Goal: Task Accomplishment & Management: Complete application form

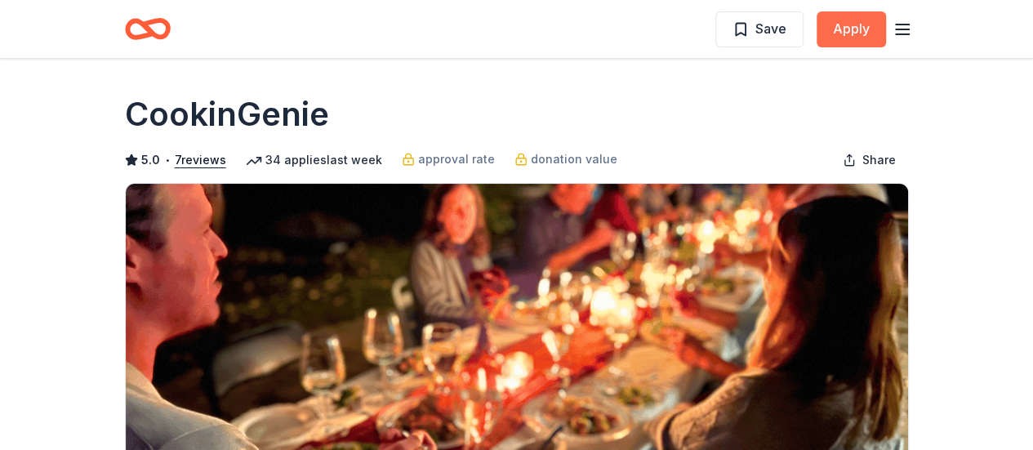
click at [836, 27] on button "Apply" at bounding box center [851, 29] width 69 height 36
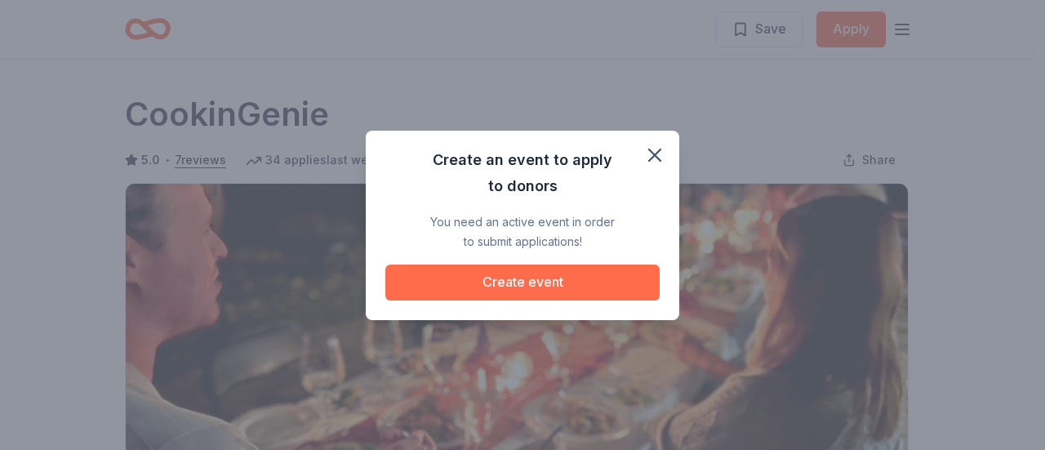
click at [586, 279] on button "Create event" at bounding box center [523, 283] width 274 height 36
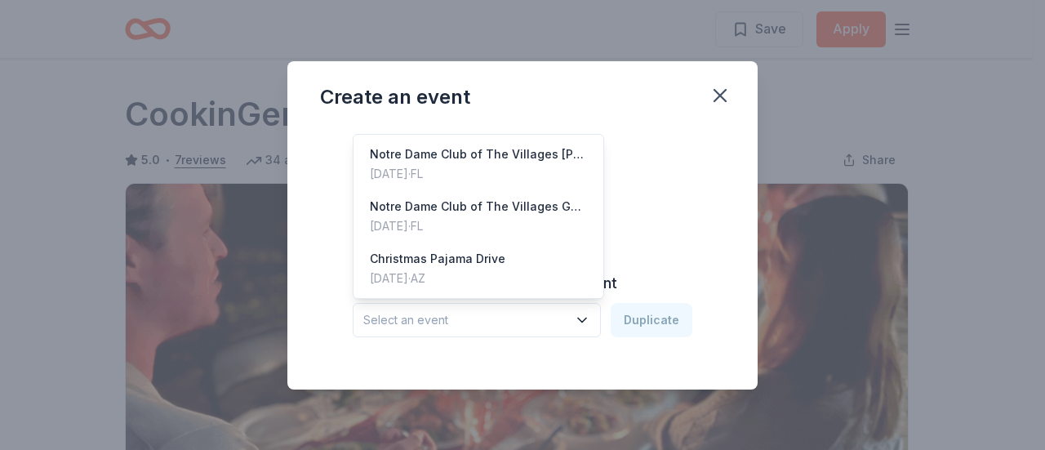
click at [583, 322] on icon "button" at bounding box center [582, 320] width 16 height 16
click at [492, 164] on div "Apr 09, 2025 · FL" at bounding box center [478, 174] width 217 height 20
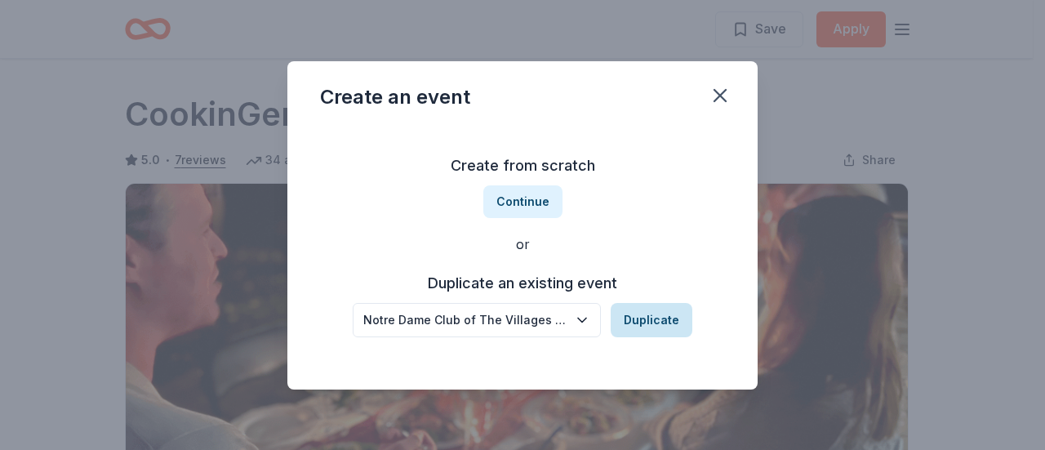
click at [654, 316] on button "Duplicate" at bounding box center [652, 320] width 82 height 34
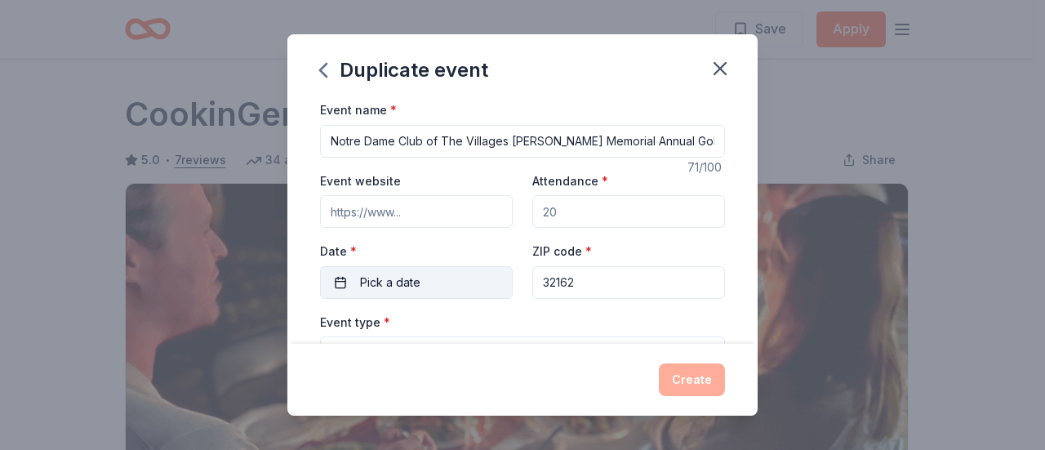
click at [459, 293] on button "Pick a date" at bounding box center [416, 282] width 193 height 33
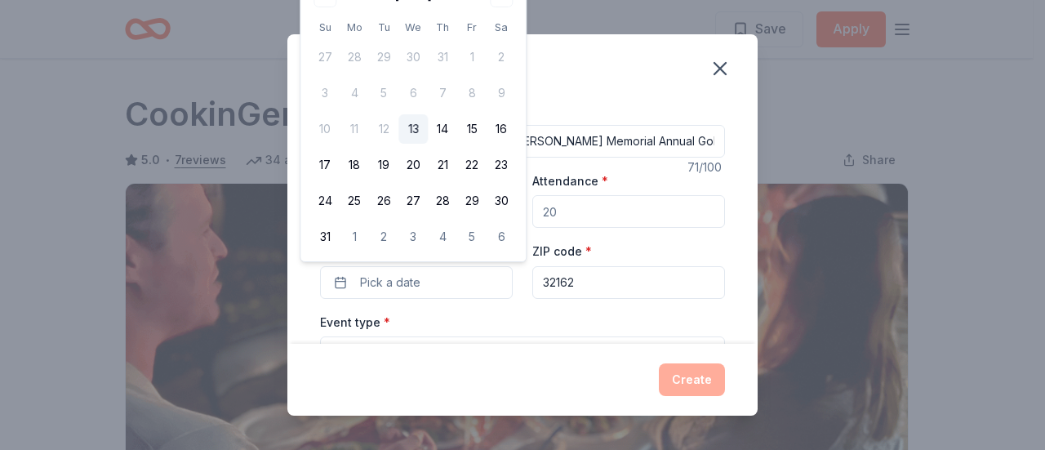
click at [495, 20] on th "Sa" at bounding box center [501, 27] width 29 height 17
click at [566, 14] on div "Duplicate event Event name * Notre Dame Club of The Villages Jack Huston Memori…" at bounding box center [522, 225] width 1045 height 450
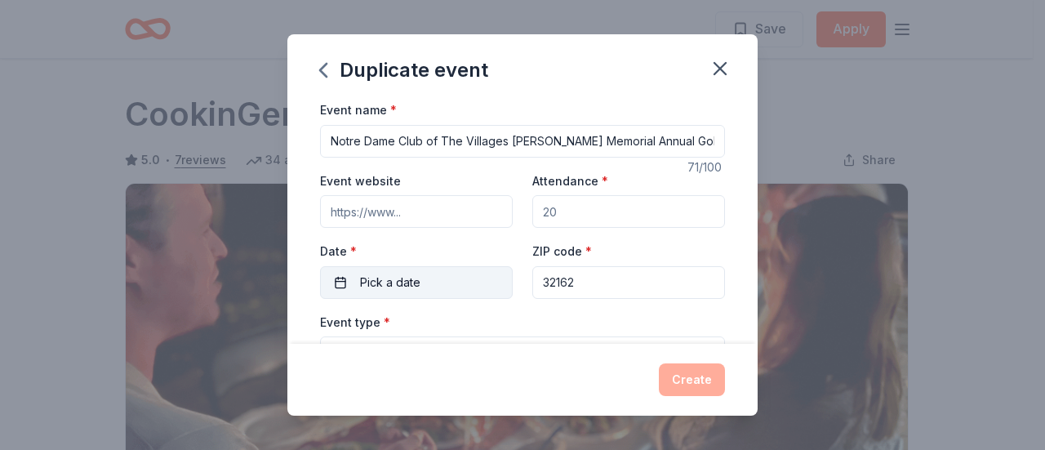
click at [480, 276] on button "Pick a date" at bounding box center [416, 282] width 193 height 33
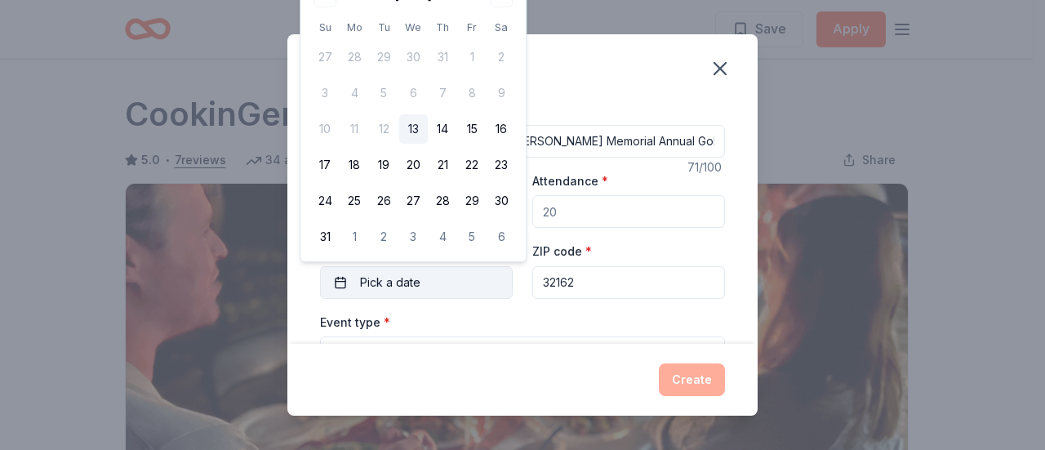
click at [443, 287] on button "Pick a date" at bounding box center [416, 282] width 193 height 33
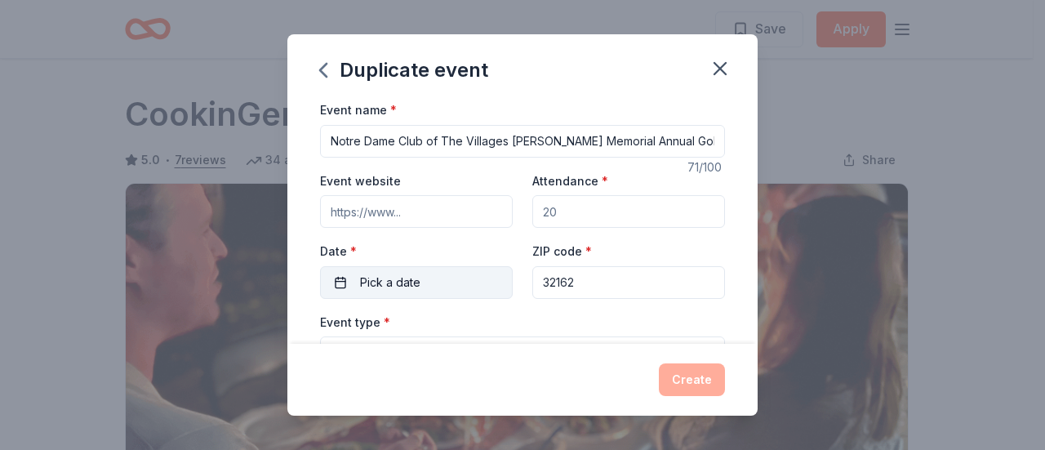
click at [443, 287] on button "Pick a date" at bounding box center [416, 282] width 193 height 33
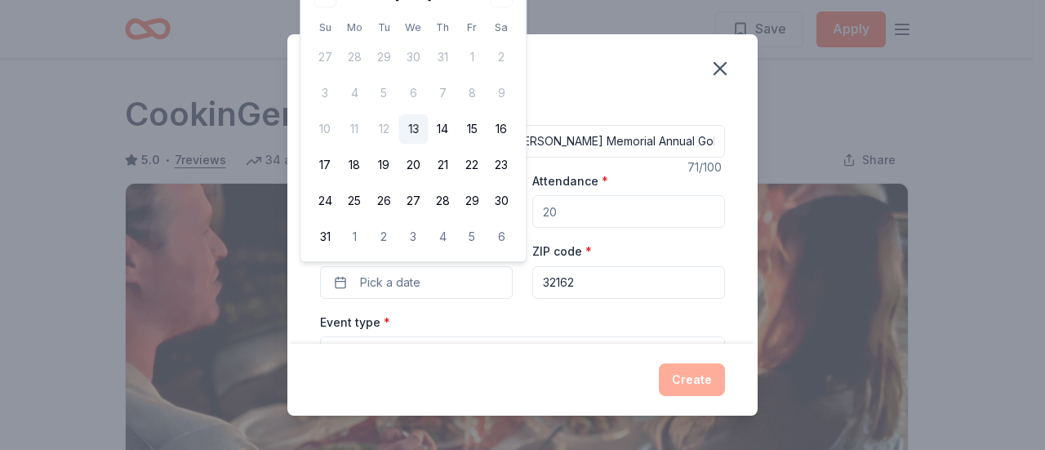
click at [475, 387] on div "Create" at bounding box center [522, 379] width 405 height 33
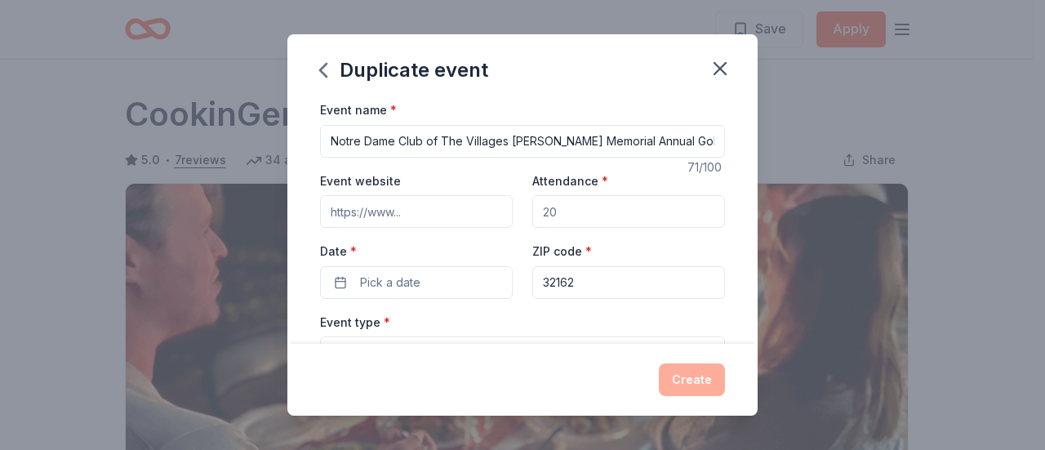
drag, startPoint x: 714, startPoint y: 71, endPoint x: 733, endPoint y: 66, distance: 20.2
click at [715, 71] on icon "button" at bounding box center [720, 68] width 23 height 23
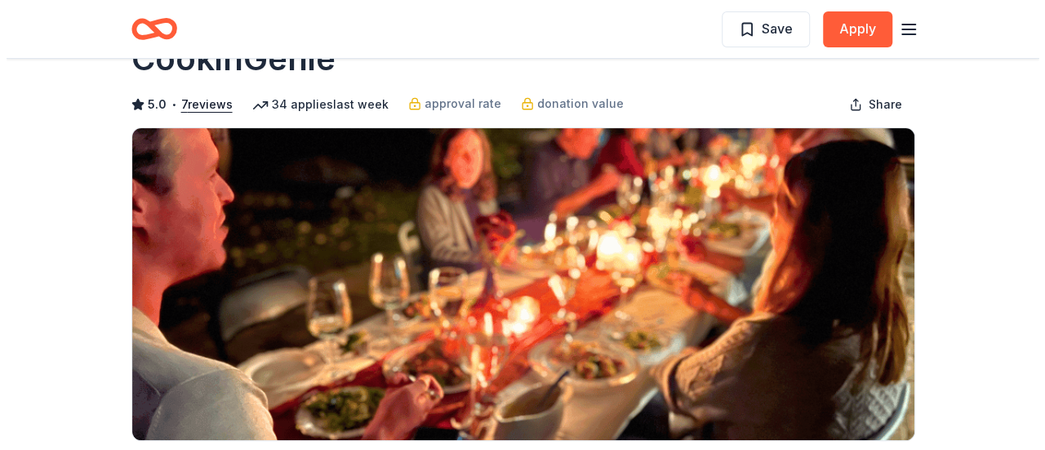
scroll to position [82, 0]
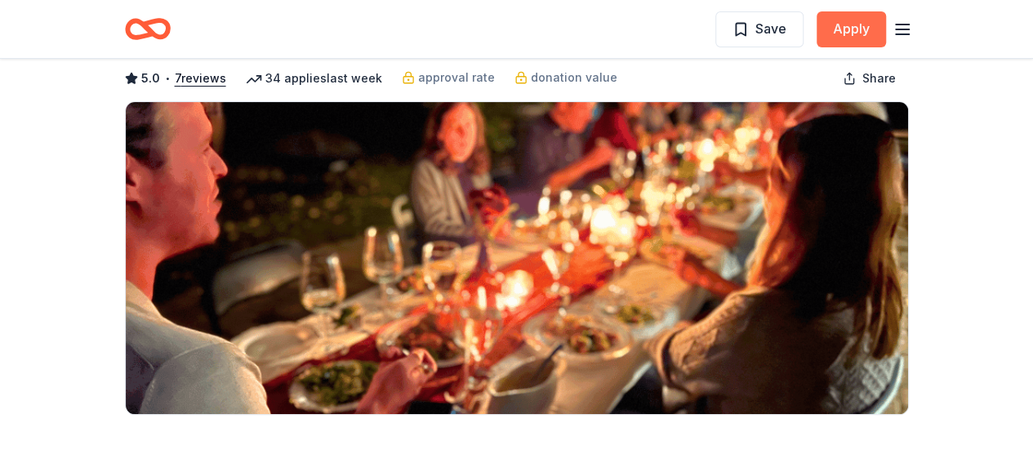
click at [848, 25] on button "Apply" at bounding box center [851, 29] width 69 height 36
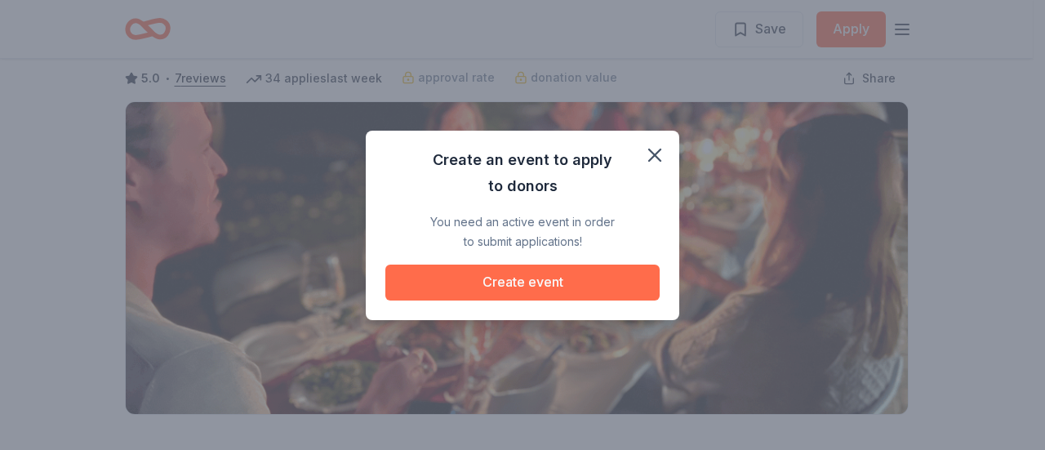
click at [546, 279] on button "Create event" at bounding box center [523, 283] width 274 height 36
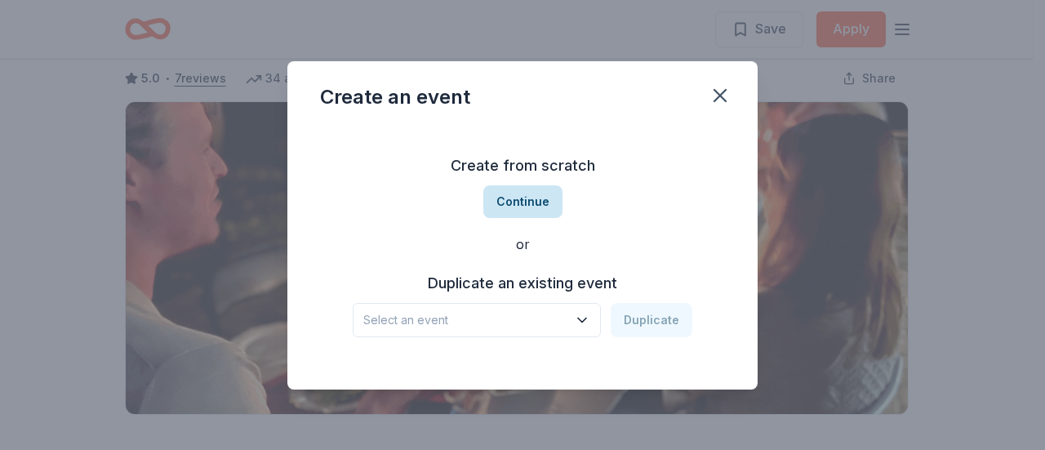
click at [534, 193] on button "Continue" at bounding box center [523, 201] width 79 height 33
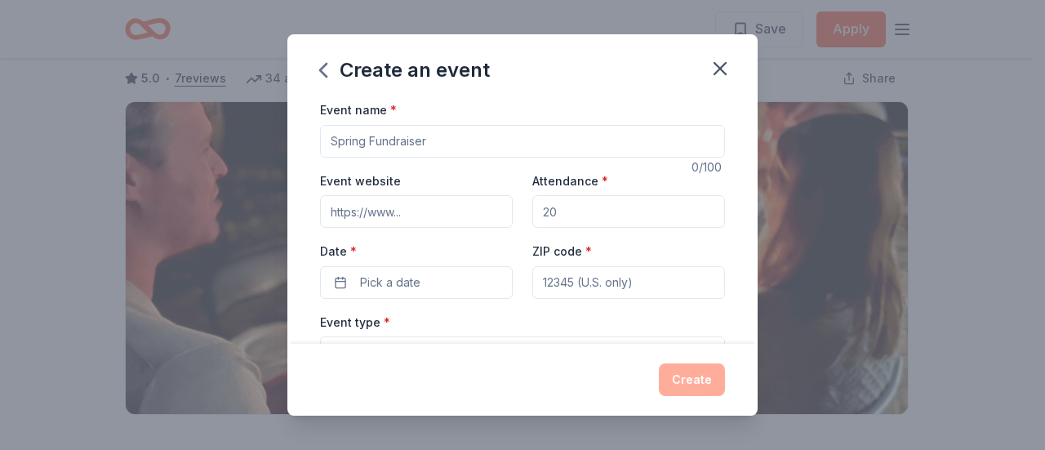
click at [407, 138] on input "Event name *" at bounding box center [522, 141] width 405 height 33
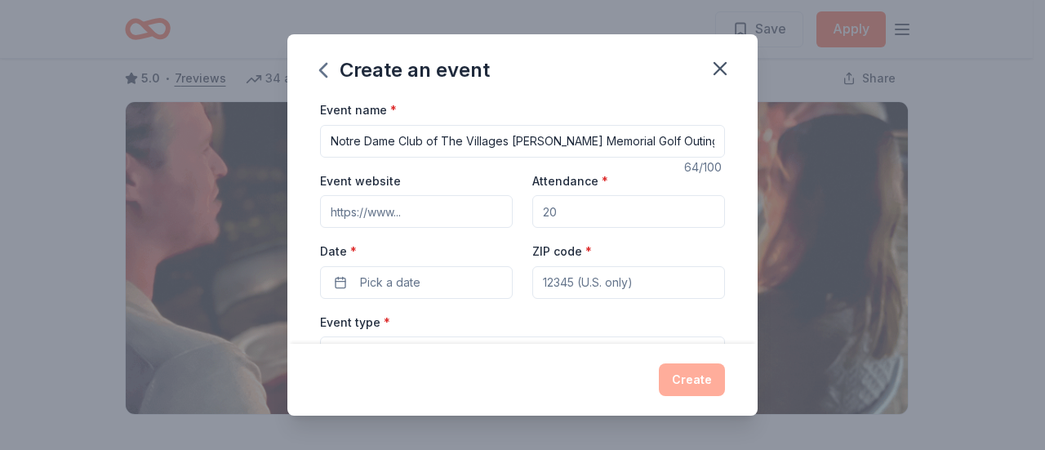
scroll to position [0, 0]
type input "Notre Dame Club of The Villages Jack Houston Memorial Golf Outing"
click at [417, 203] on input "Event website" at bounding box center [416, 211] width 193 height 33
type input "https://my.nd.edu/topics/1210/page/about"
click at [614, 217] on input "Attendance *" at bounding box center [629, 211] width 193 height 33
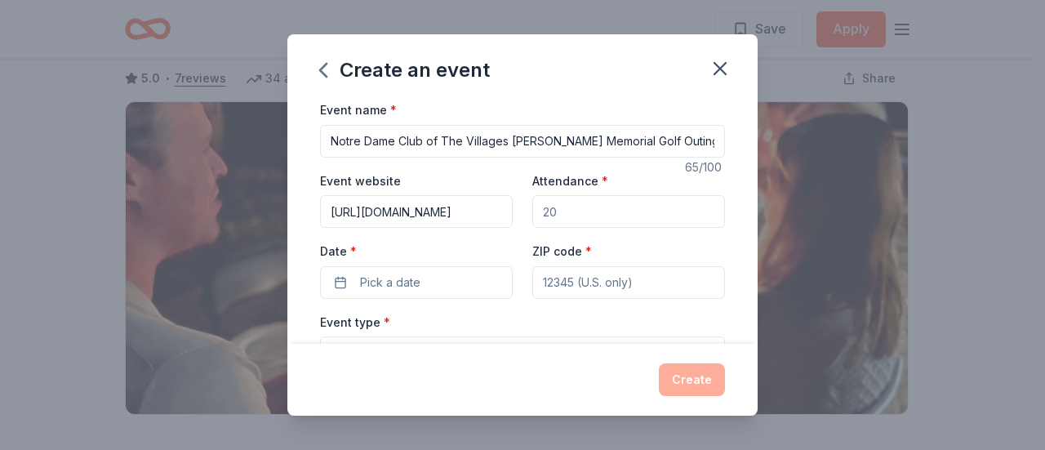
drag, startPoint x: 613, startPoint y: 213, endPoint x: 536, endPoint y: 214, distance: 77.6
click at [533, 216] on input "Attendance *" at bounding box center [629, 211] width 193 height 33
drag, startPoint x: 537, startPoint y: 210, endPoint x: 564, endPoint y: 207, distance: 27.2
click at [564, 207] on input "Attendance *" at bounding box center [629, 211] width 193 height 33
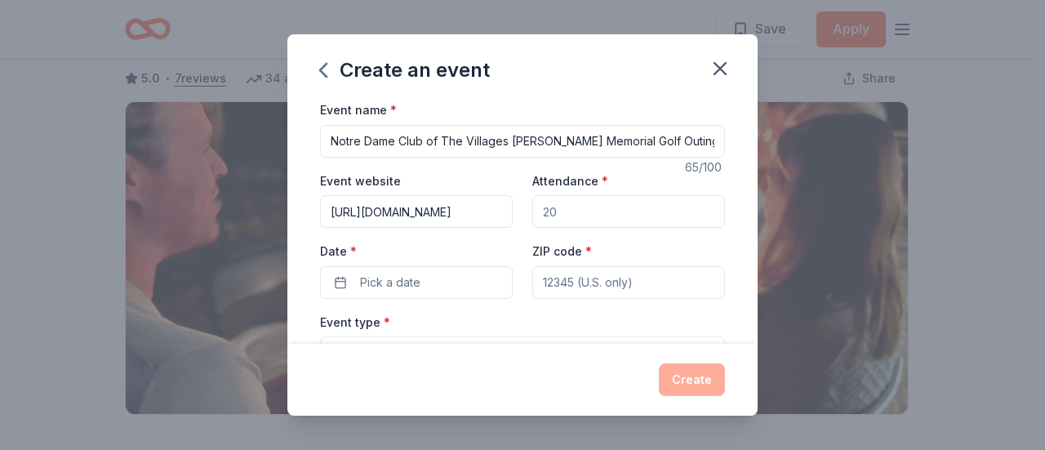
click at [564, 207] on input "Attendance *" at bounding box center [629, 211] width 193 height 33
click at [439, 283] on button "Pick a date" at bounding box center [416, 282] width 193 height 33
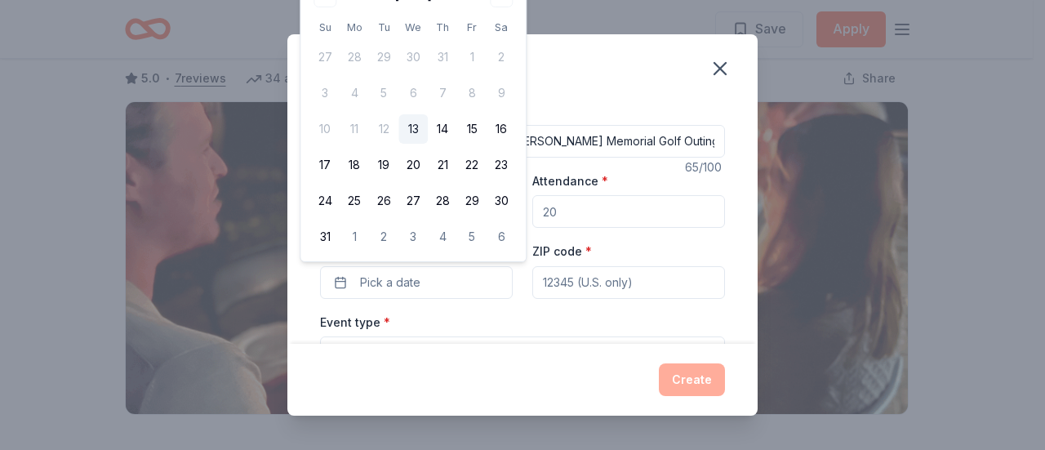
click at [430, 16] on div "August 2025 Su Mo Tu We Th Fr Sa 27 28 29 30 31 1 2 3 4 5 6 7 8 9 10 11 12 13 1…" at bounding box center [413, 117] width 206 height 269
click at [583, 285] on input "ZIP code *" at bounding box center [629, 282] width 193 height 33
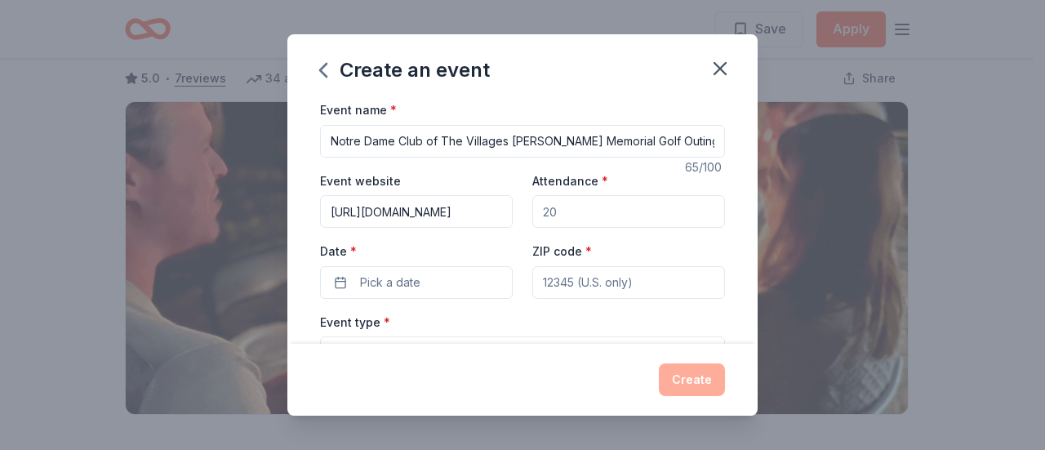
type input "32162"
type input "761 Barbados Place"
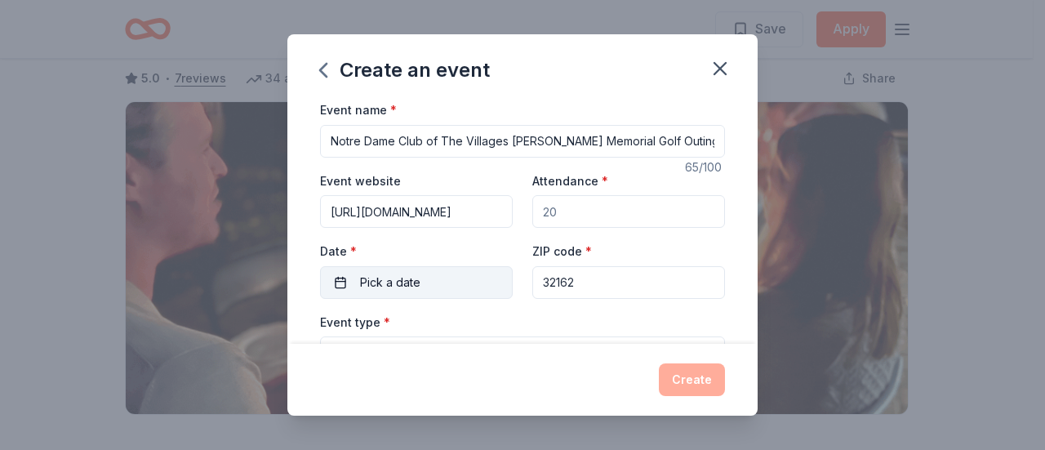
click at [426, 280] on button "Pick a date" at bounding box center [416, 282] width 193 height 33
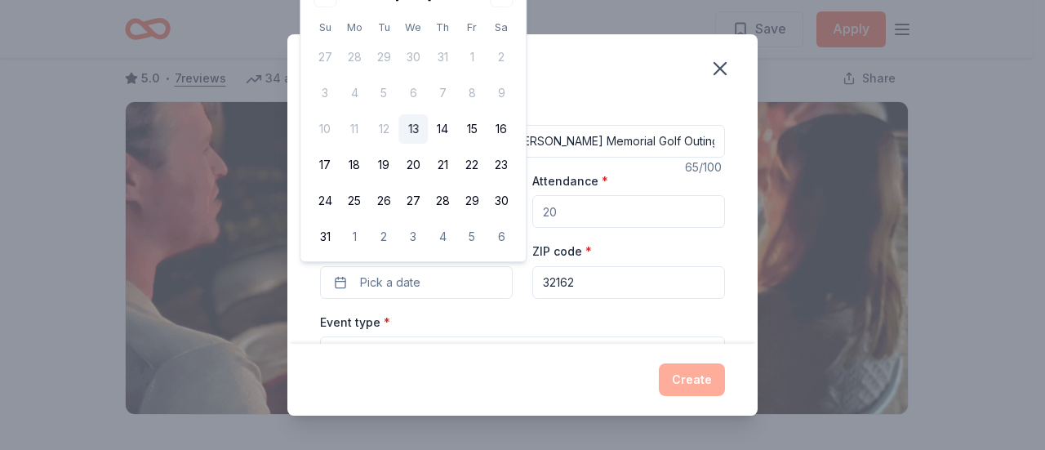
click at [398, 6] on div "August 2025 Su Mo Tu We Th Fr Sa 27 28 29 30 31 1 2 3 4 5 6 7 8 9 10 11 12 13 1…" at bounding box center [413, 117] width 206 height 269
click at [729, 69] on icon "button" at bounding box center [720, 68] width 23 height 23
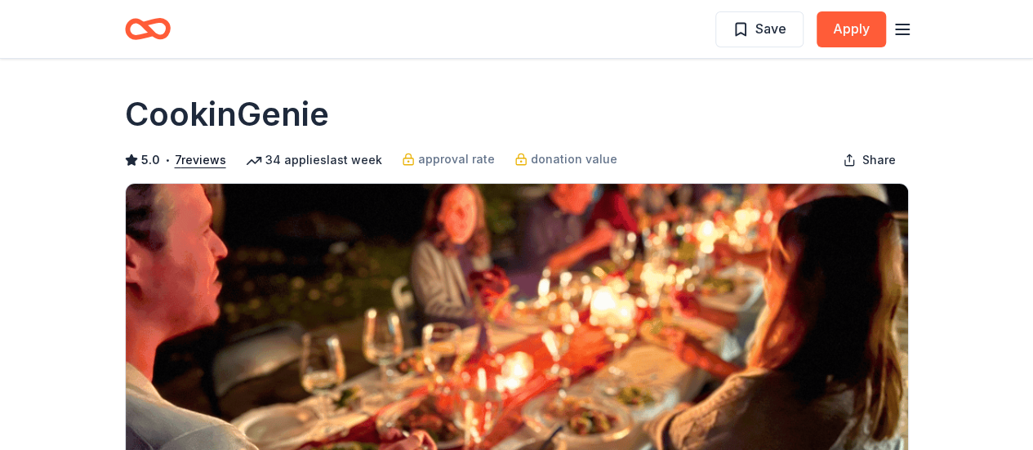
drag, startPoint x: 359, startPoint y: 106, endPoint x: 204, endPoint y: 102, distance: 154.4
click at [204, 102] on div "CookinGenie" at bounding box center [517, 114] width 784 height 46
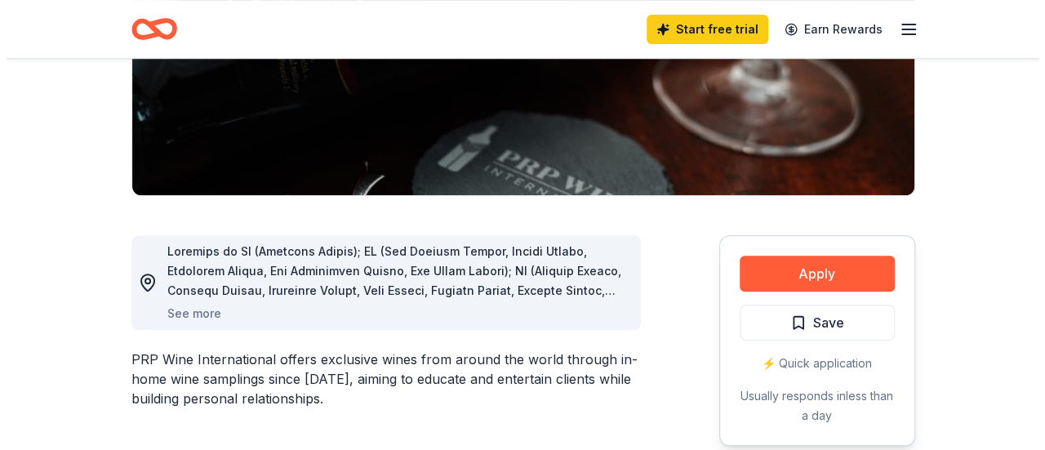
scroll to position [327, 0]
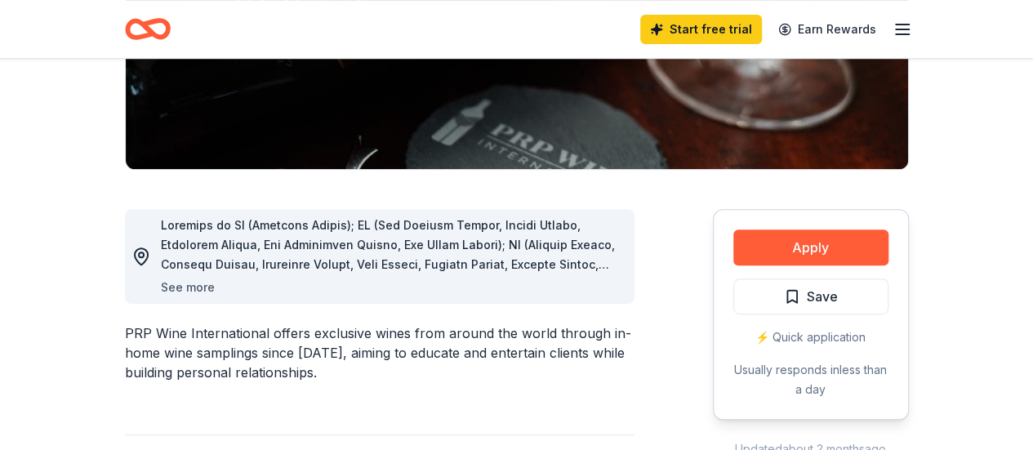
click at [203, 281] on button "See more" at bounding box center [188, 288] width 54 height 20
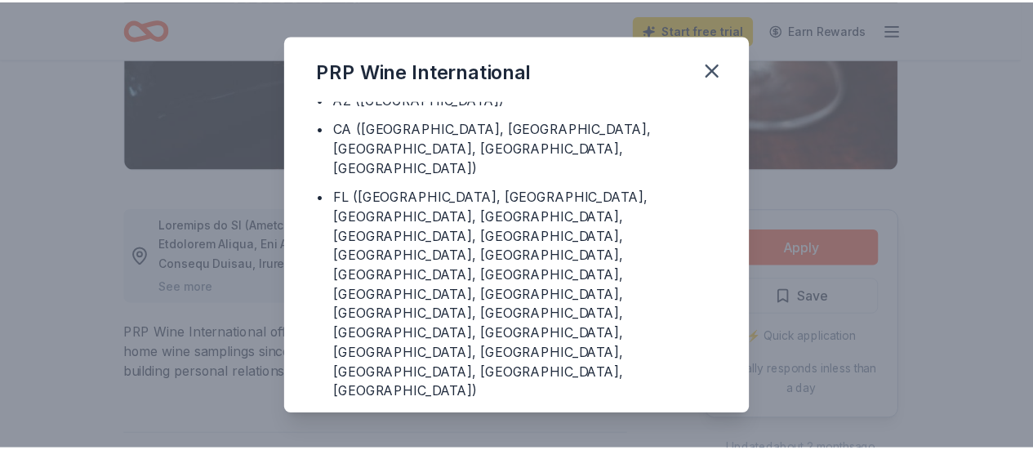
scroll to position [0, 0]
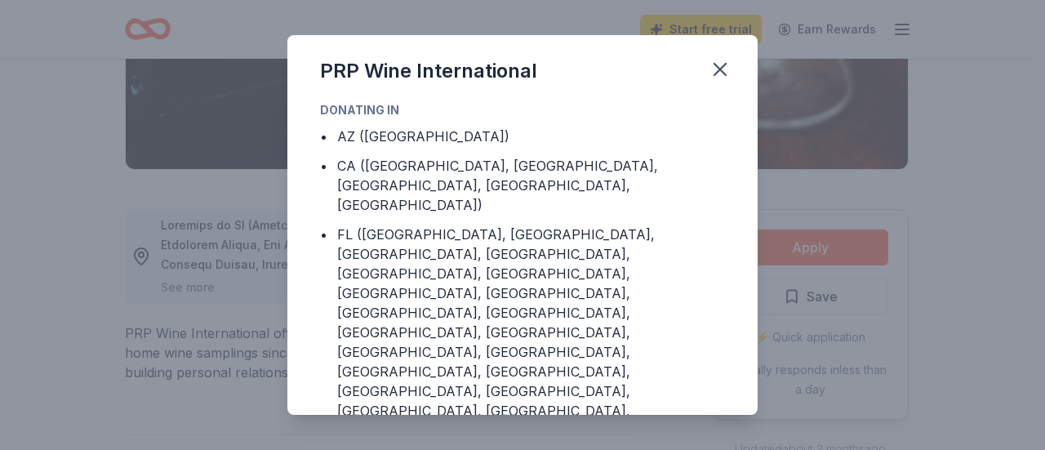
click at [968, 145] on div "PRP Wine International Donating in • AZ (Maricopa County) • CA (Los Angeles Cou…" at bounding box center [522, 225] width 1045 height 450
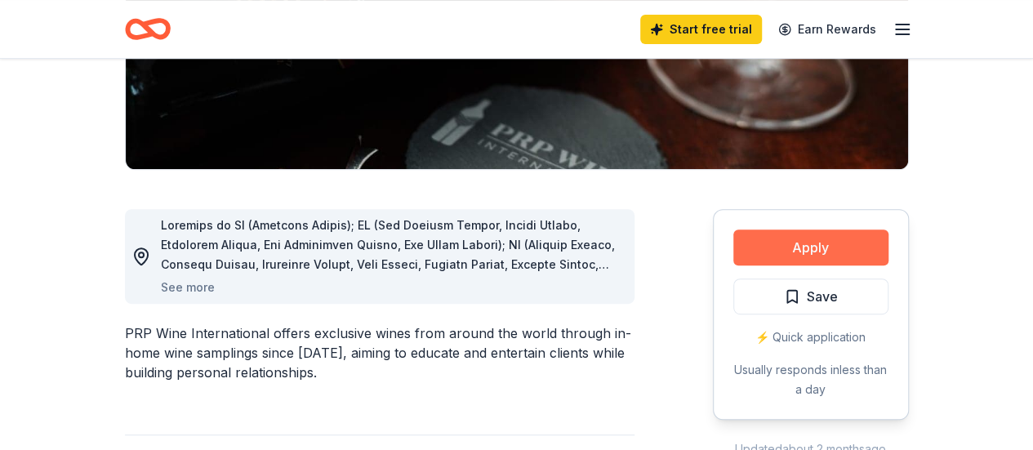
click at [818, 246] on button "Apply" at bounding box center [810, 248] width 155 height 36
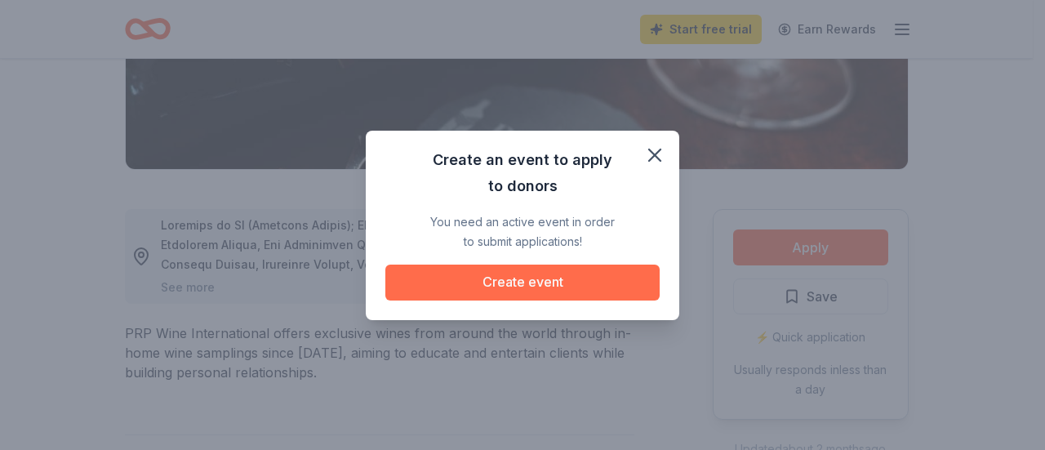
click at [537, 278] on button "Create event" at bounding box center [523, 283] width 274 height 36
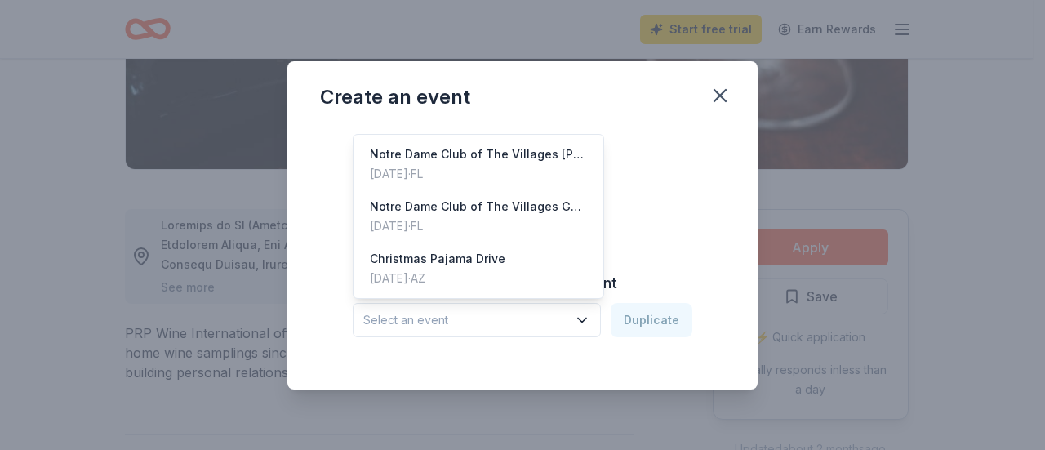
drag, startPoint x: 507, startPoint y: 319, endPoint x: 515, endPoint y: 312, distance: 9.8
click at [507, 319] on span "Select an event" at bounding box center [465, 320] width 204 height 20
click at [526, 152] on div "Notre Dame Club of The Villages Jack Huston Memorial Annual Golf Outing" at bounding box center [478, 155] width 217 height 20
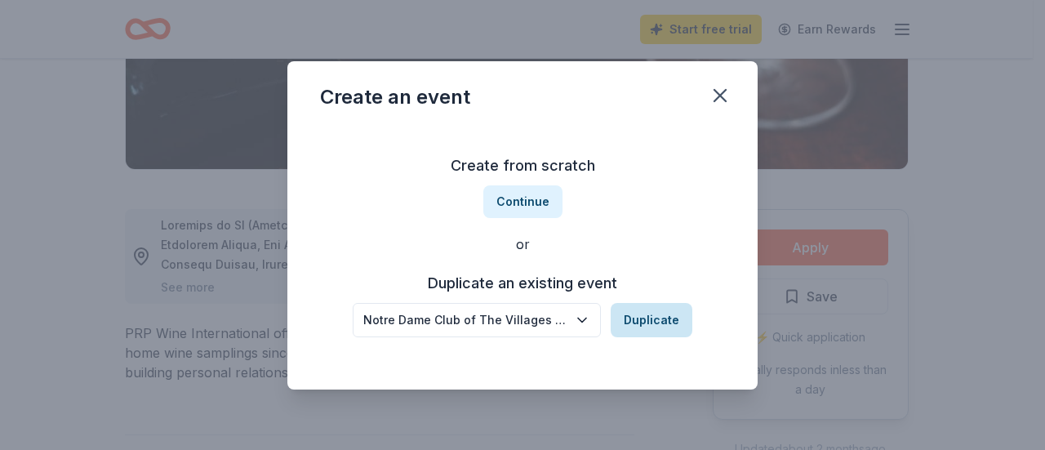
click at [645, 319] on button "Duplicate" at bounding box center [652, 320] width 82 height 34
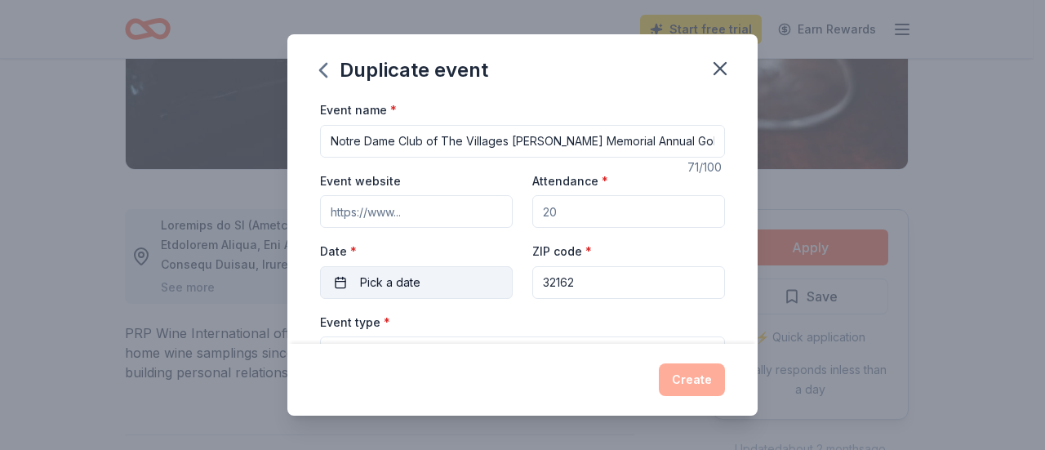
click at [426, 279] on button "Pick a date" at bounding box center [416, 282] width 193 height 33
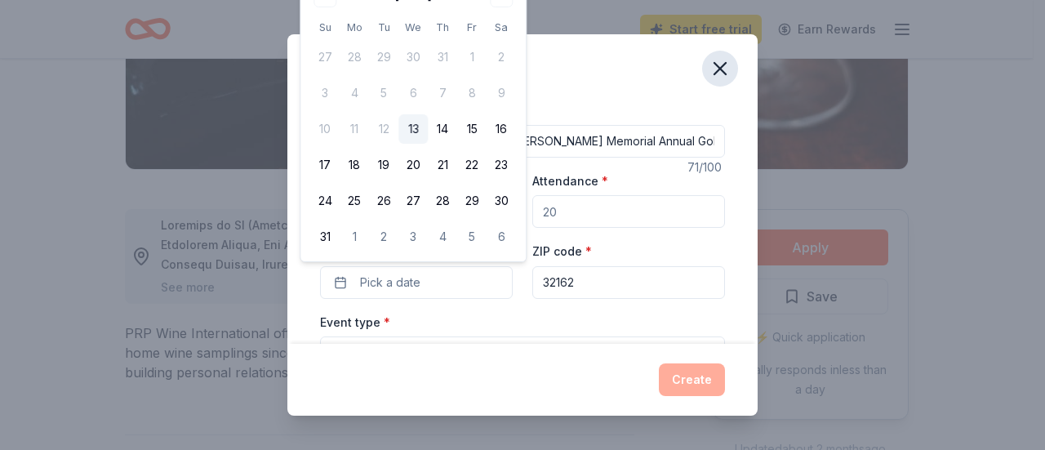
click at [722, 73] on icon "button" at bounding box center [720, 68] width 23 height 23
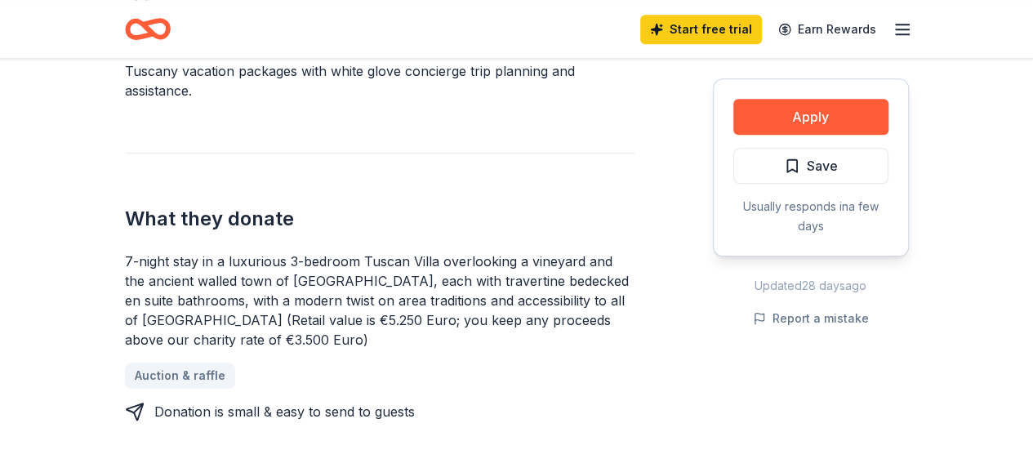
scroll to position [572, 0]
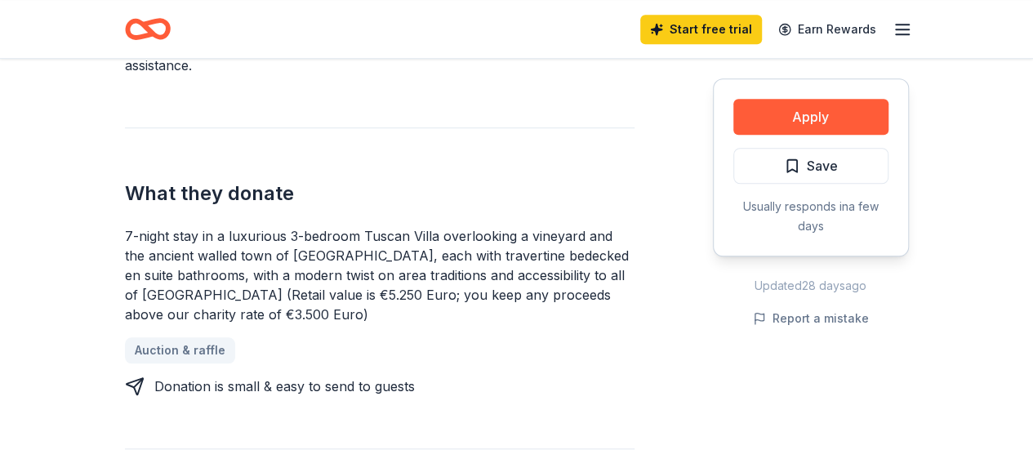
drag, startPoint x: 199, startPoint y: 293, endPoint x: 131, endPoint y: 305, distance: 69.6
drag, startPoint x: 118, startPoint y: 292, endPoint x: 198, endPoint y: 283, distance: 80.5
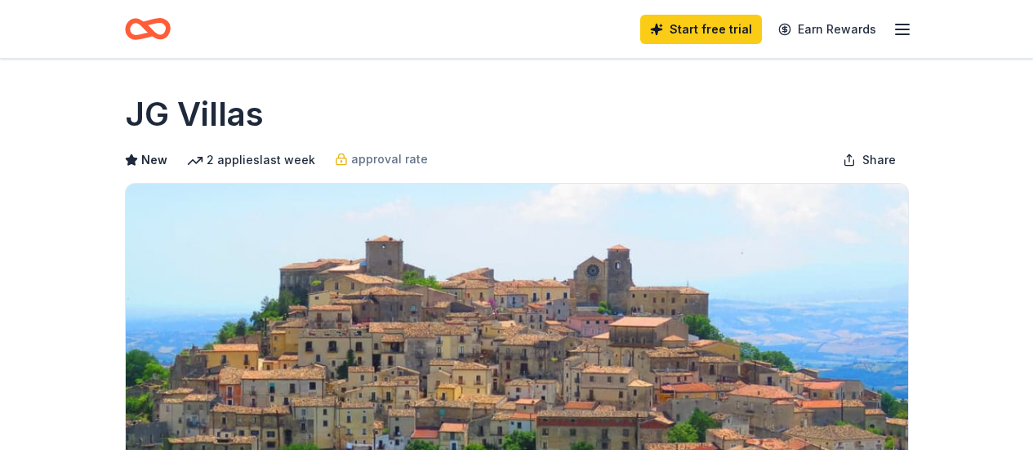
scroll to position [490, 0]
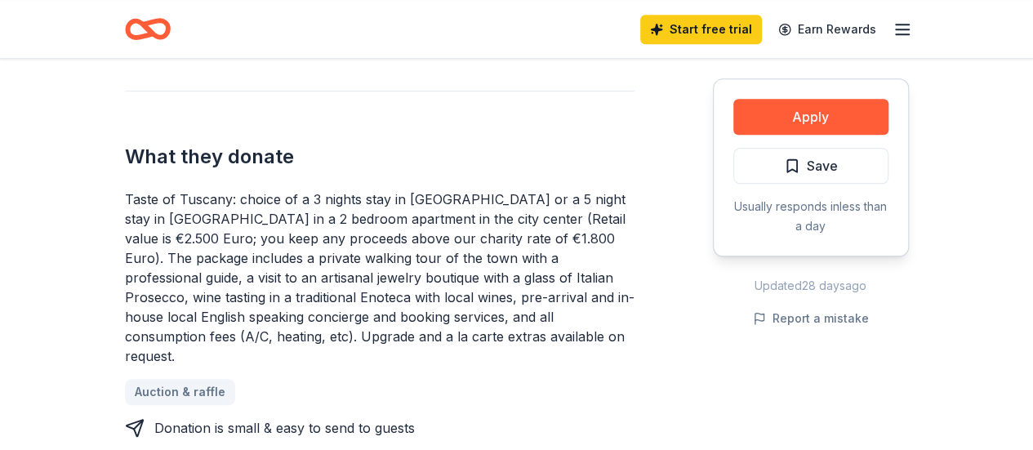
scroll to position [653, 0]
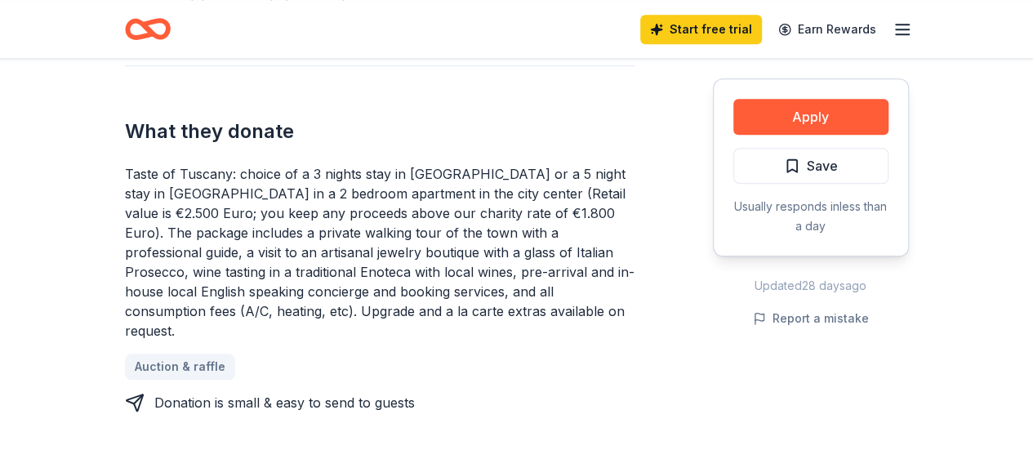
drag, startPoint x: 366, startPoint y: 194, endPoint x: 399, endPoint y: 197, distance: 32.8
click at [399, 195] on div "Taste of Tuscany: choice of a 3 nights stay in [GEOGRAPHIC_DATA] or a 5 night s…" at bounding box center [380, 252] width 510 height 176
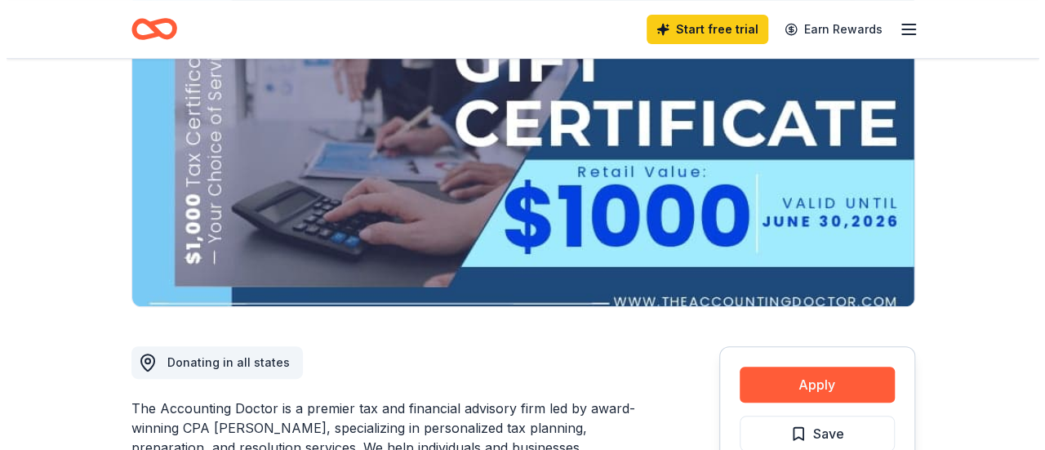
scroll to position [327, 0]
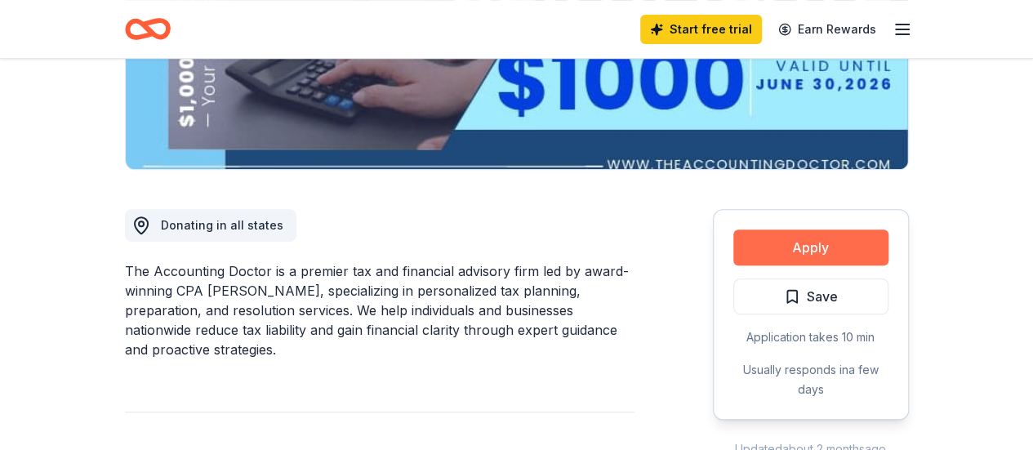
click at [817, 242] on button "Apply" at bounding box center [810, 248] width 155 height 36
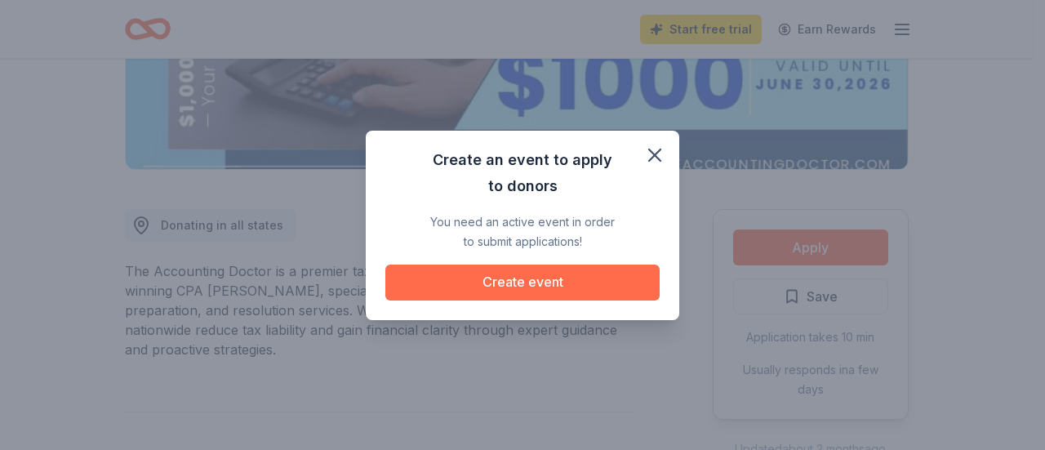
click at [534, 284] on button "Create event" at bounding box center [523, 283] width 274 height 36
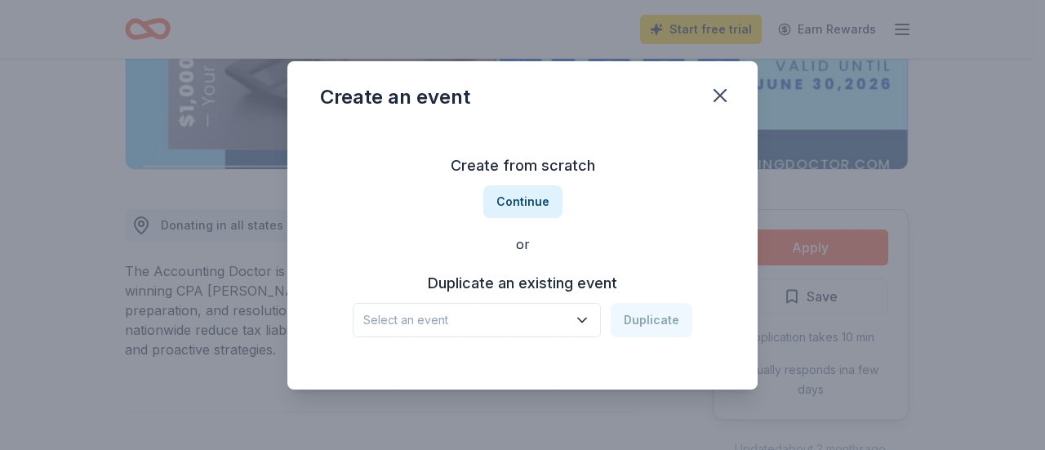
click at [540, 315] on span "Select an event" at bounding box center [465, 320] width 204 height 20
click at [585, 319] on icon "button" at bounding box center [582, 320] width 16 height 16
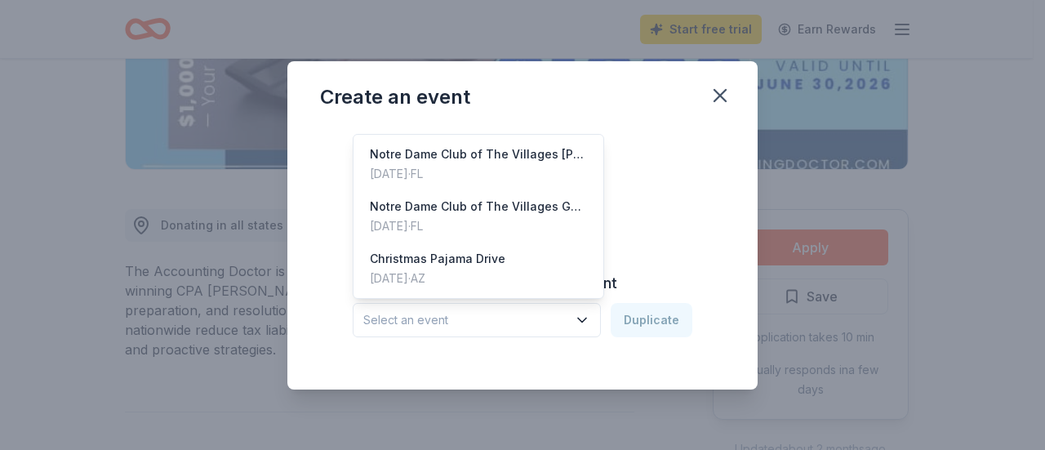
click at [557, 310] on span "Select an event" at bounding box center [465, 320] width 204 height 20
drag, startPoint x: 492, startPoint y: 164, endPoint x: 533, endPoint y: 171, distance: 42.2
click at [492, 166] on div "Apr 09, 2025 · FL" at bounding box center [478, 174] width 217 height 20
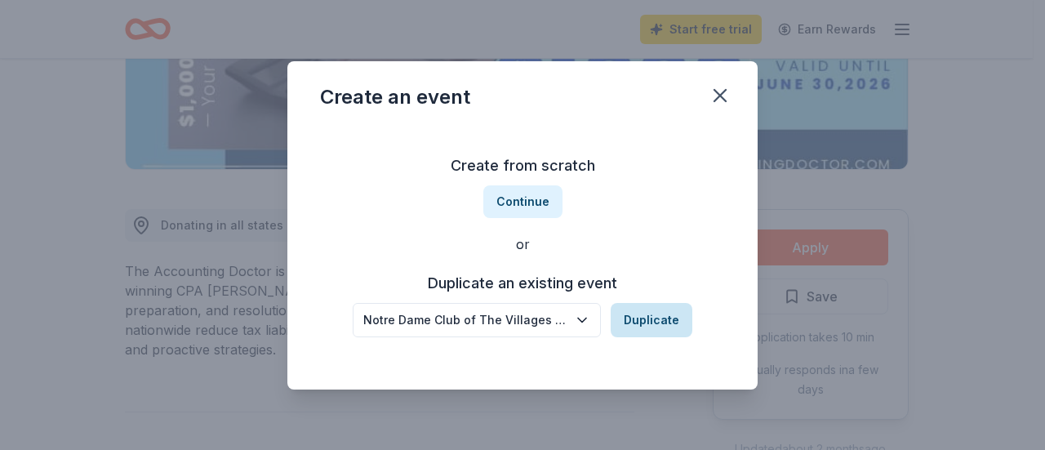
click at [653, 311] on button "Duplicate" at bounding box center [652, 320] width 82 height 34
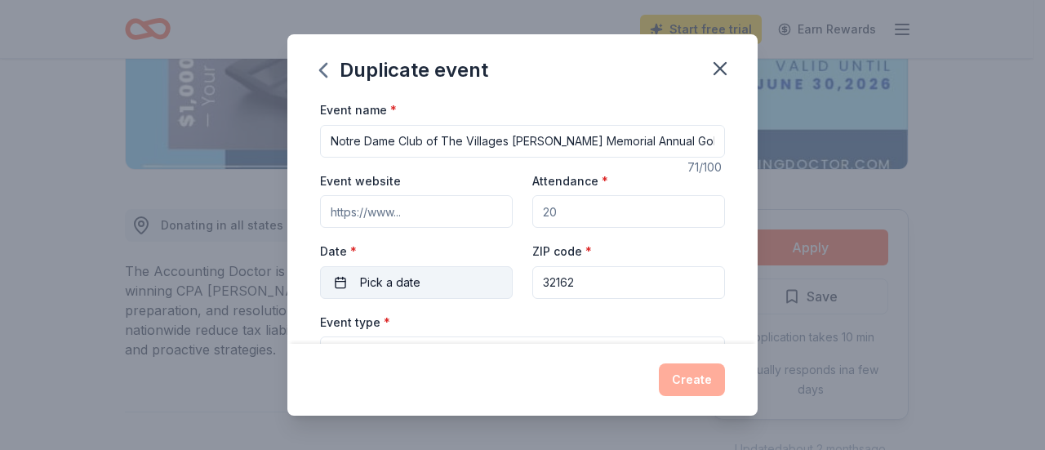
click at [444, 278] on button "Pick a date" at bounding box center [416, 282] width 193 height 33
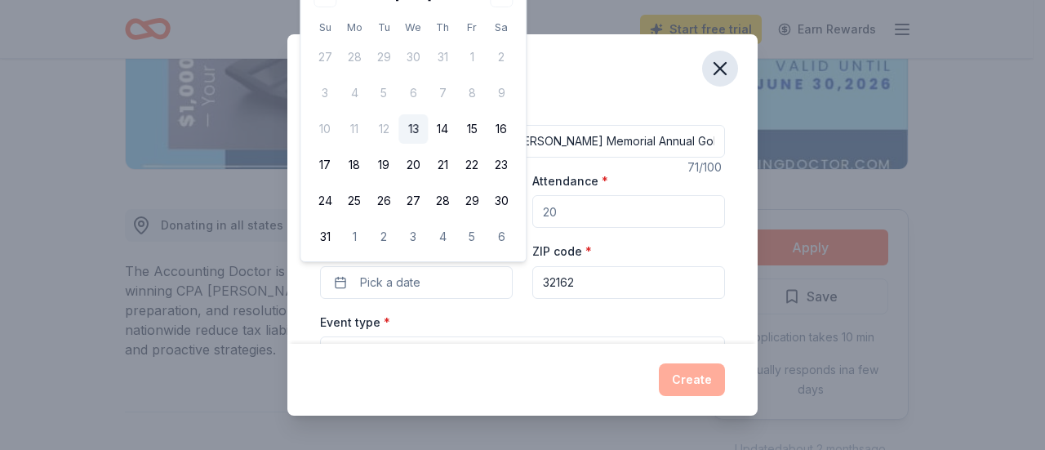
click at [727, 66] on icon "button" at bounding box center [720, 68] width 23 height 23
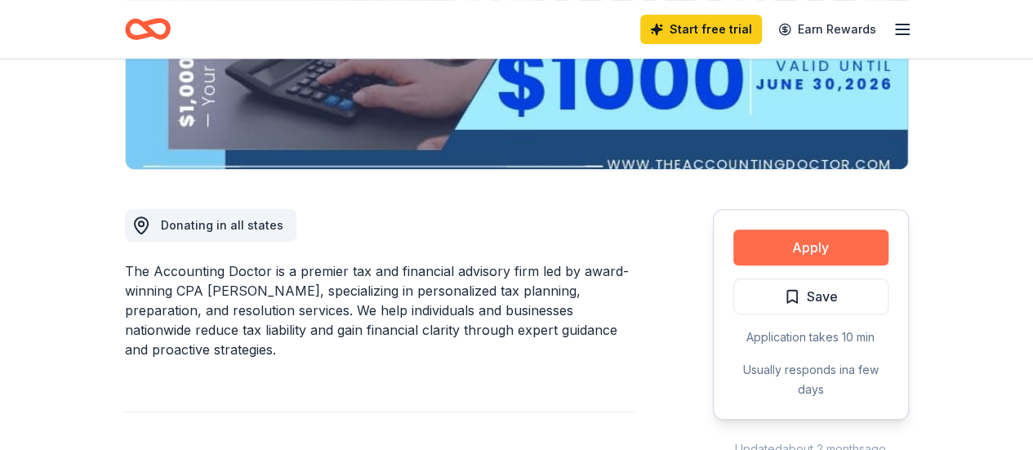
click at [769, 254] on button "Apply" at bounding box center [810, 248] width 155 height 36
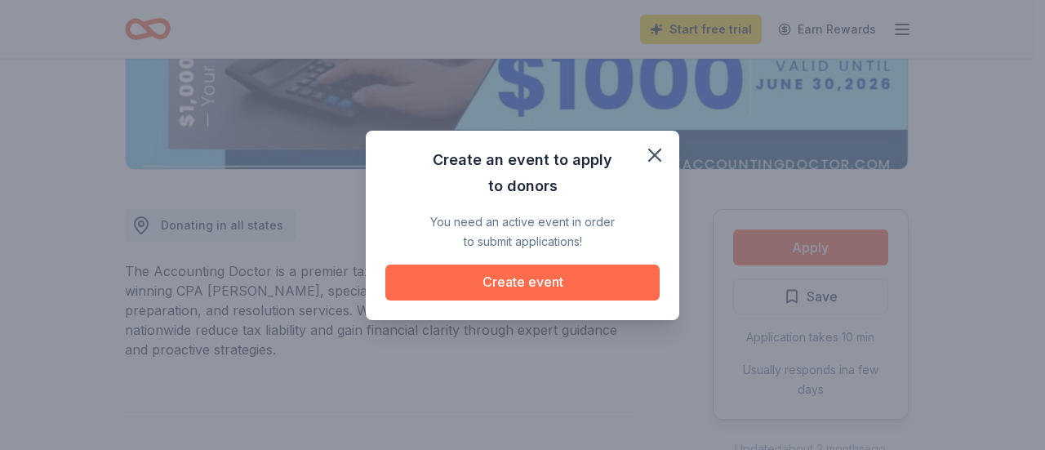
click at [545, 283] on button "Create event" at bounding box center [523, 283] width 274 height 36
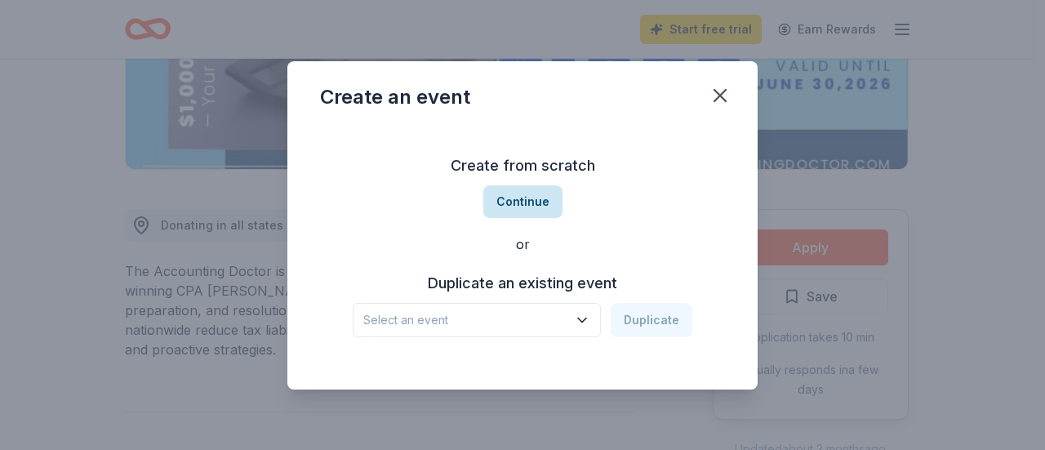
click at [511, 202] on button "Continue" at bounding box center [523, 201] width 79 height 33
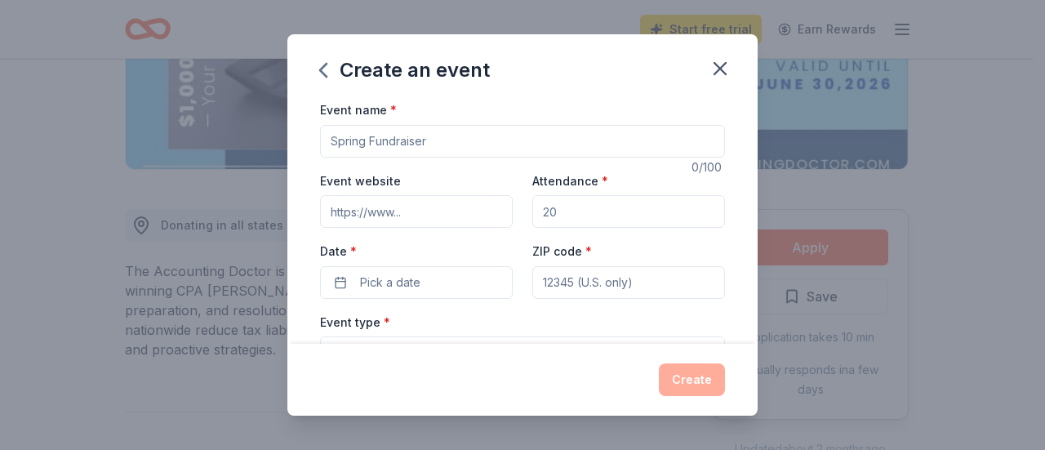
click at [452, 214] on input "Event website" at bounding box center [416, 211] width 193 height 33
type input "https://my.nd.edu/topics/1210/page/about"
click at [583, 212] on input "Attendance *" at bounding box center [629, 211] width 193 height 33
drag, startPoint x: 583, startPoint y: 212, endPoint x: 539, endPoint y: 219, distance: 44.7
click at [539, 219] on input "Attendance *" at bounding box center [629, 211] width 193 height 33
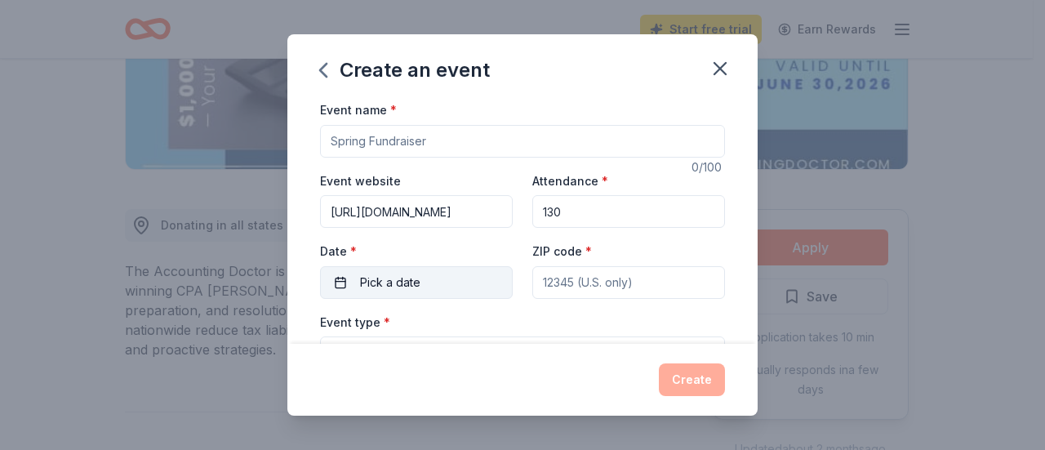
type input "130"
drag, startPoint x: 435, startPoint y: 277, endPoint x: 441, endPoint y: 270, distance: 9.2
click at [435, 277] on button "Pick a date" at bounding box center [416, 282] width 193 height 33
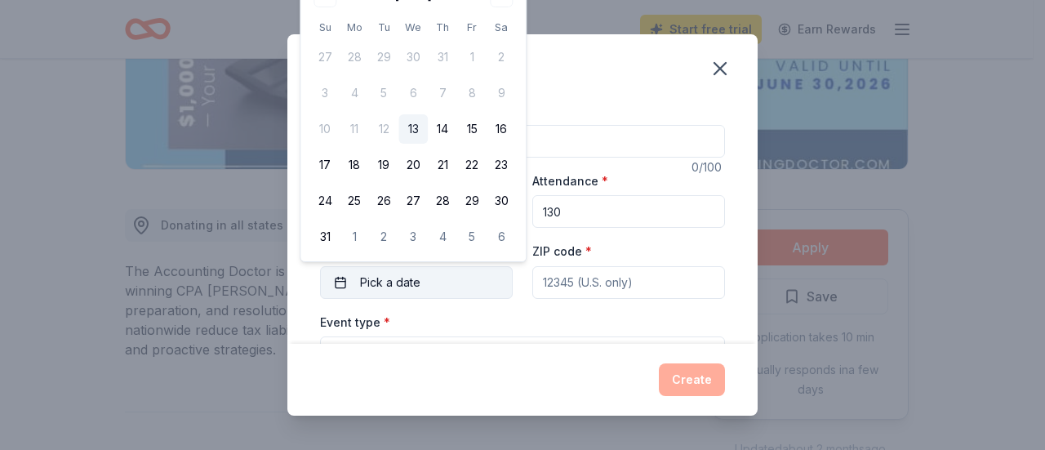
click at [438, 277] on button "Pick a date" at bounding box center [416, 282] width 193 height 33
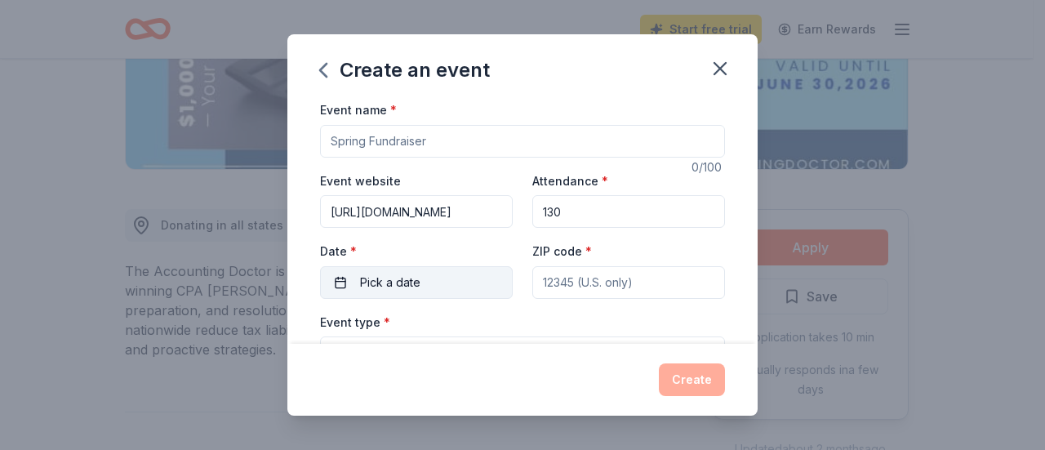
click at [440, 280] on button "Pick a date" at bounding box center [416, 282] width 193 height 33
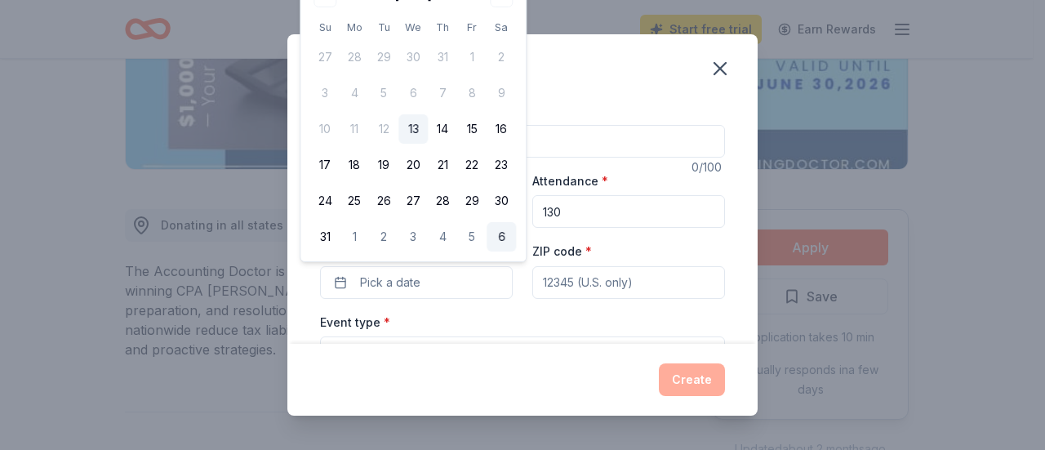
click at [513, 234] on button "6" at bounding box center [501, 236] width 29 height 29
click at [848, 216] on div "Create an event Event name * 0 /100 Event website https://my.nd.edu/topics/1210…" at bounding box center [522, 225] width 1045 height 450
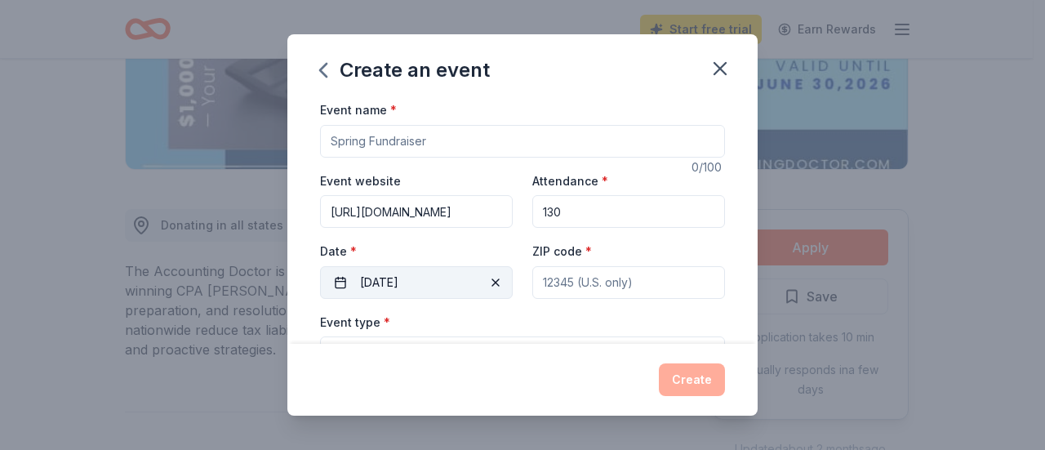
click at [436, 279] on button "09/06/2025" at bounding box center [416, 282] width 193 height 33
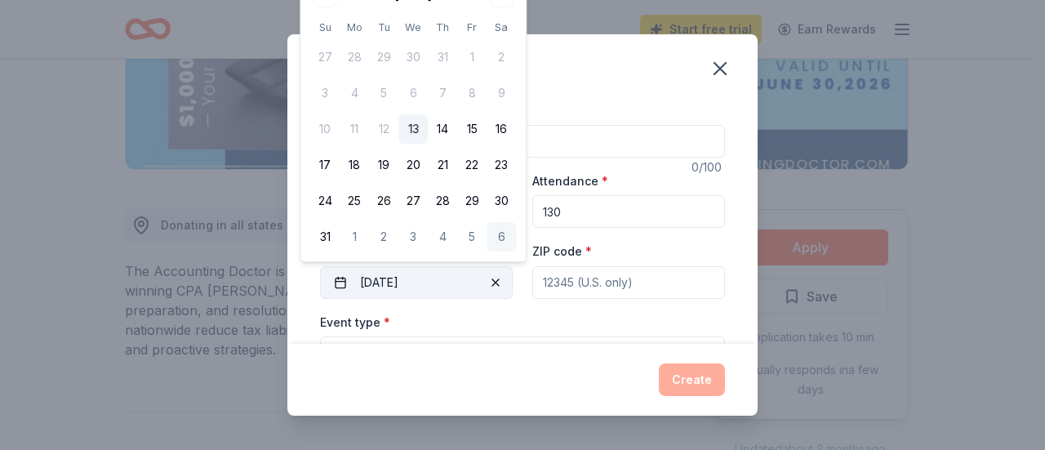
click at [399, 279] on button "09/06/2025" at bounding box center [416, 282] width 193 height 33
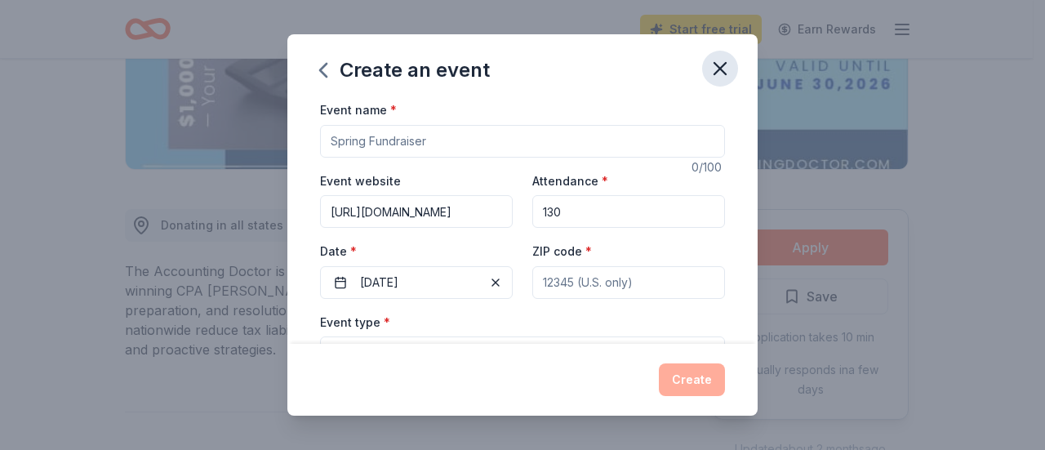
click at [715, 66] on icon "button" at bounding box center [720, 68] width 23 height 23
click at [715, 69] on icon "button" at bounding box center [720, 68] width 23 height 23
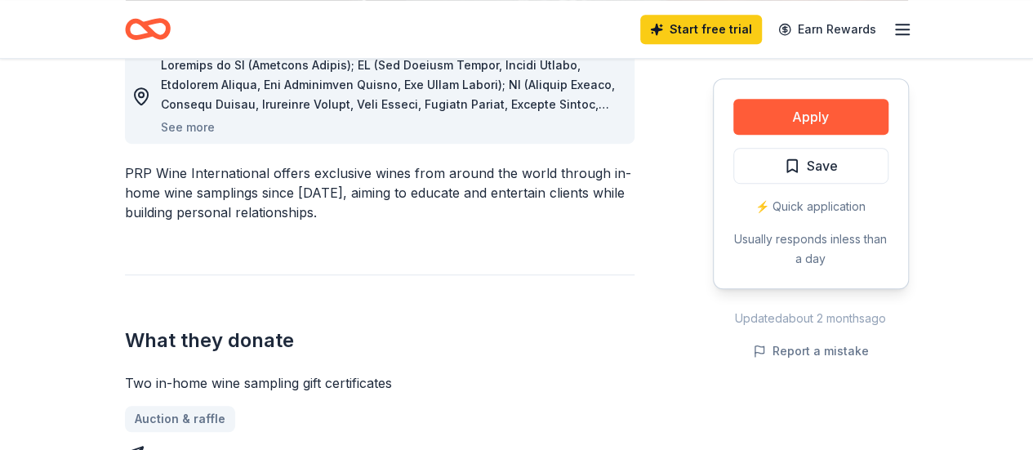
scroll to position [327, 0]
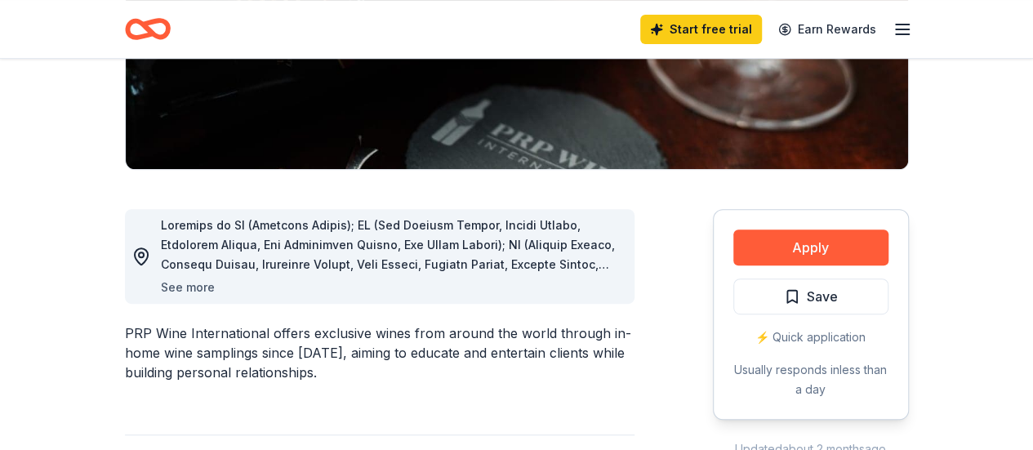
click at [180, 288] on button "See more" at bounding box center [188, 288] width 54 height 20
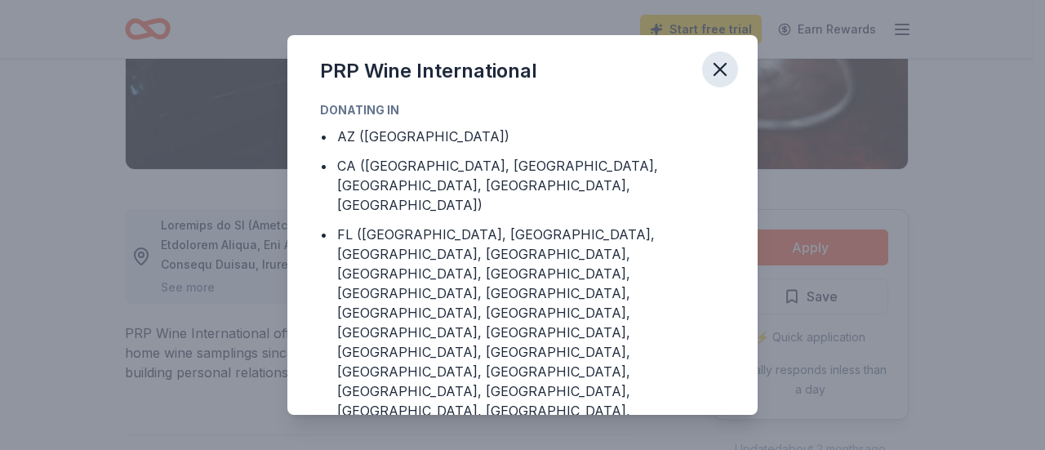
click at [724, 70] on icon "button" at bounding box center [720, 69] width 23 height 23
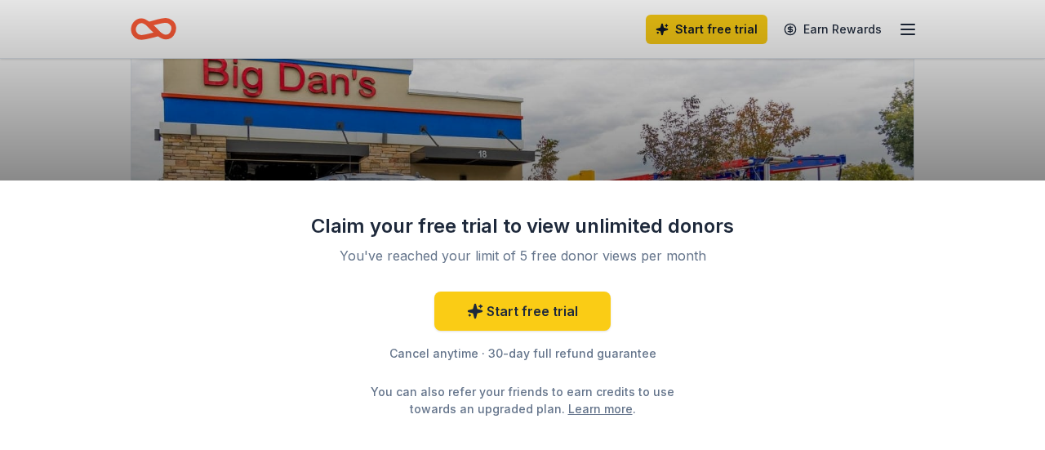
scroll to position [163, 0]
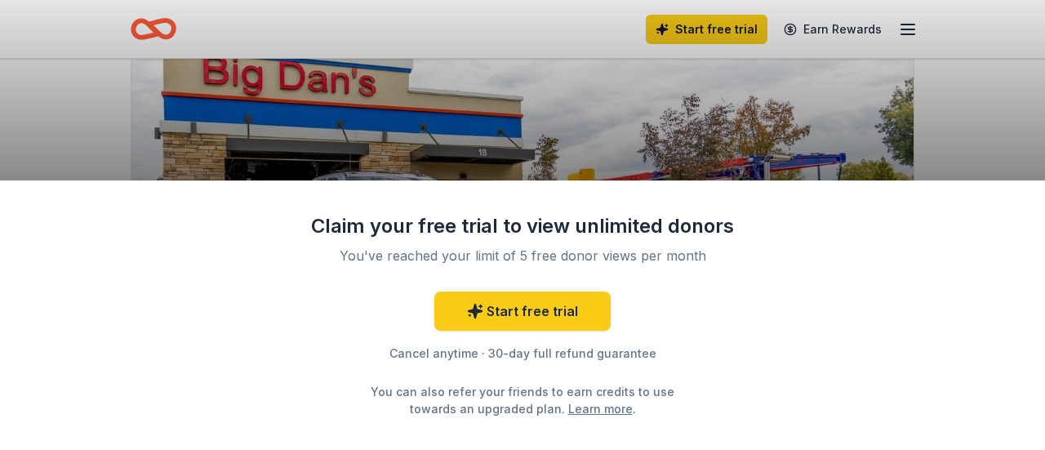
click at [982, 67] on div "Claim your free trial to view unlimited donors You've reached your limit of 5 f…" at bounding box center [522, 225] width 1045 height 450
